Goal: Check status: Check status

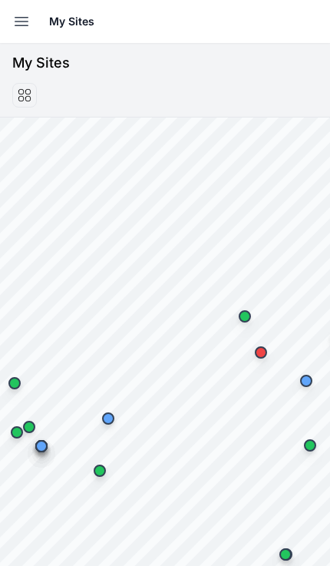
click at [32, 23] on button "Open sidebar" at bounding box center [22, 22] width 34 height 34
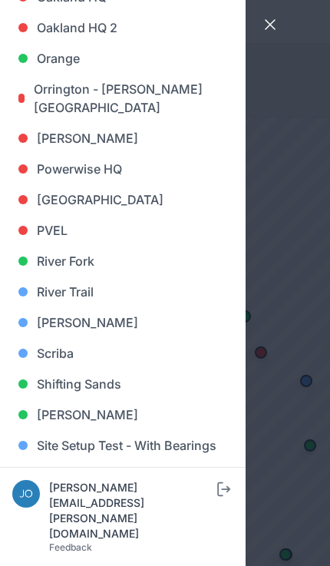
scroll to position [1057, 0]
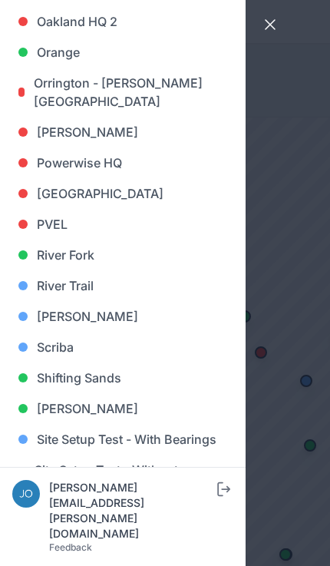
click at [66, 313] on link "[PERSON_NAME]" at bounding box center [122, 316] width 221 height 31
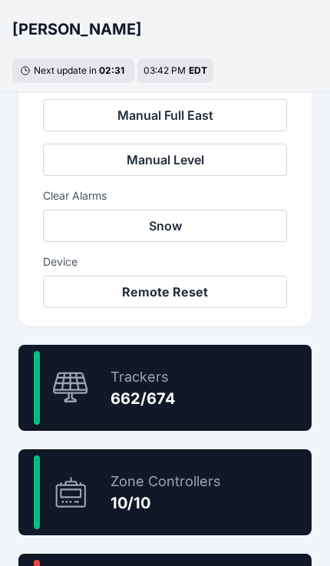
click at [277, 393] on div "98.2 % Trackers 662/674" at bounding box center [164, 388] width 293 height 86
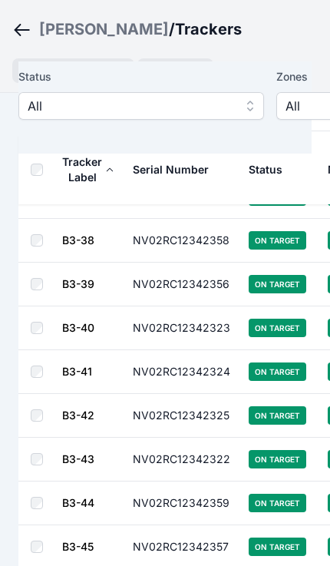
scroll to position [8661, 0]
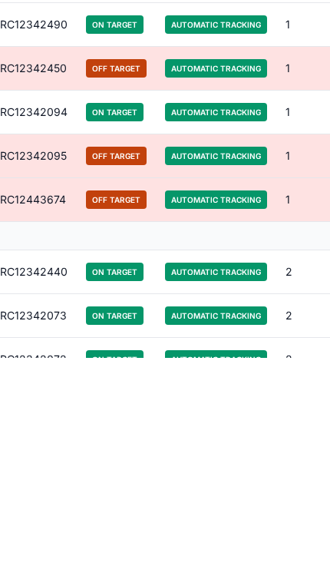
scroll to position [3194, 0]
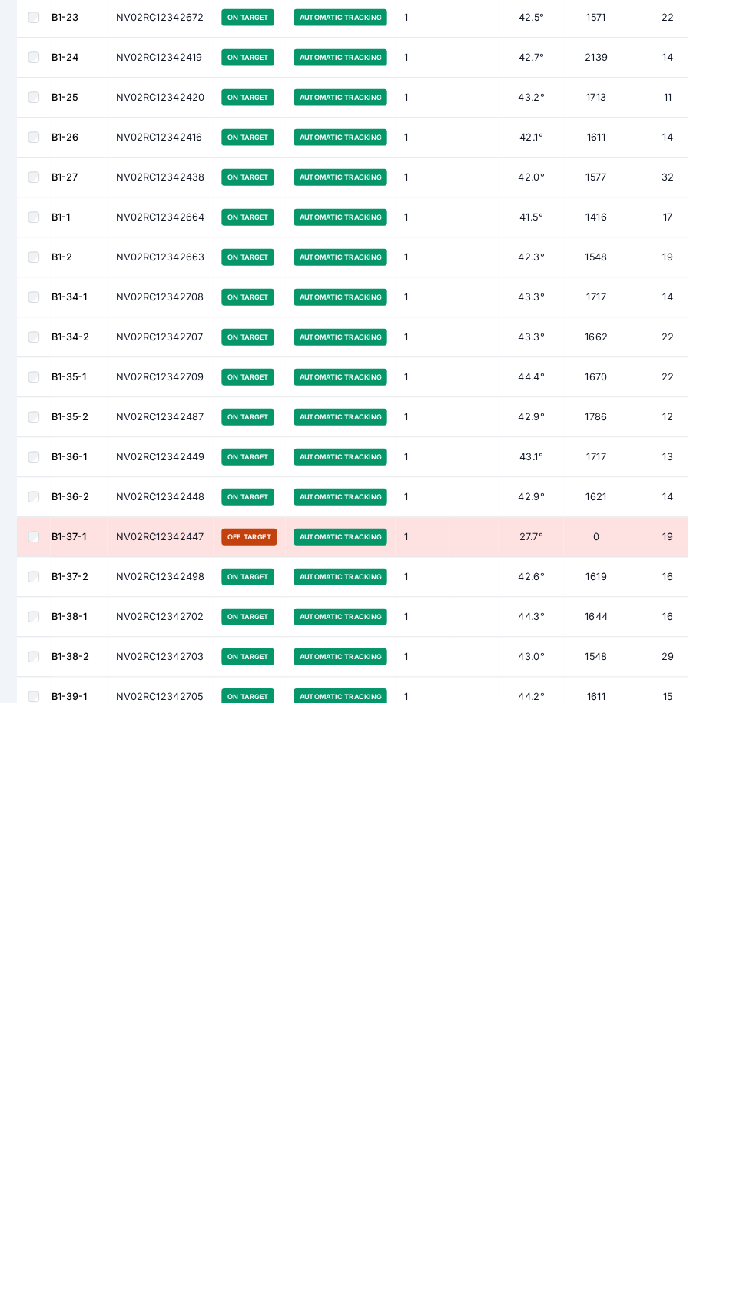
scroll to position [790, 0]
